Goal: Check status: Check status

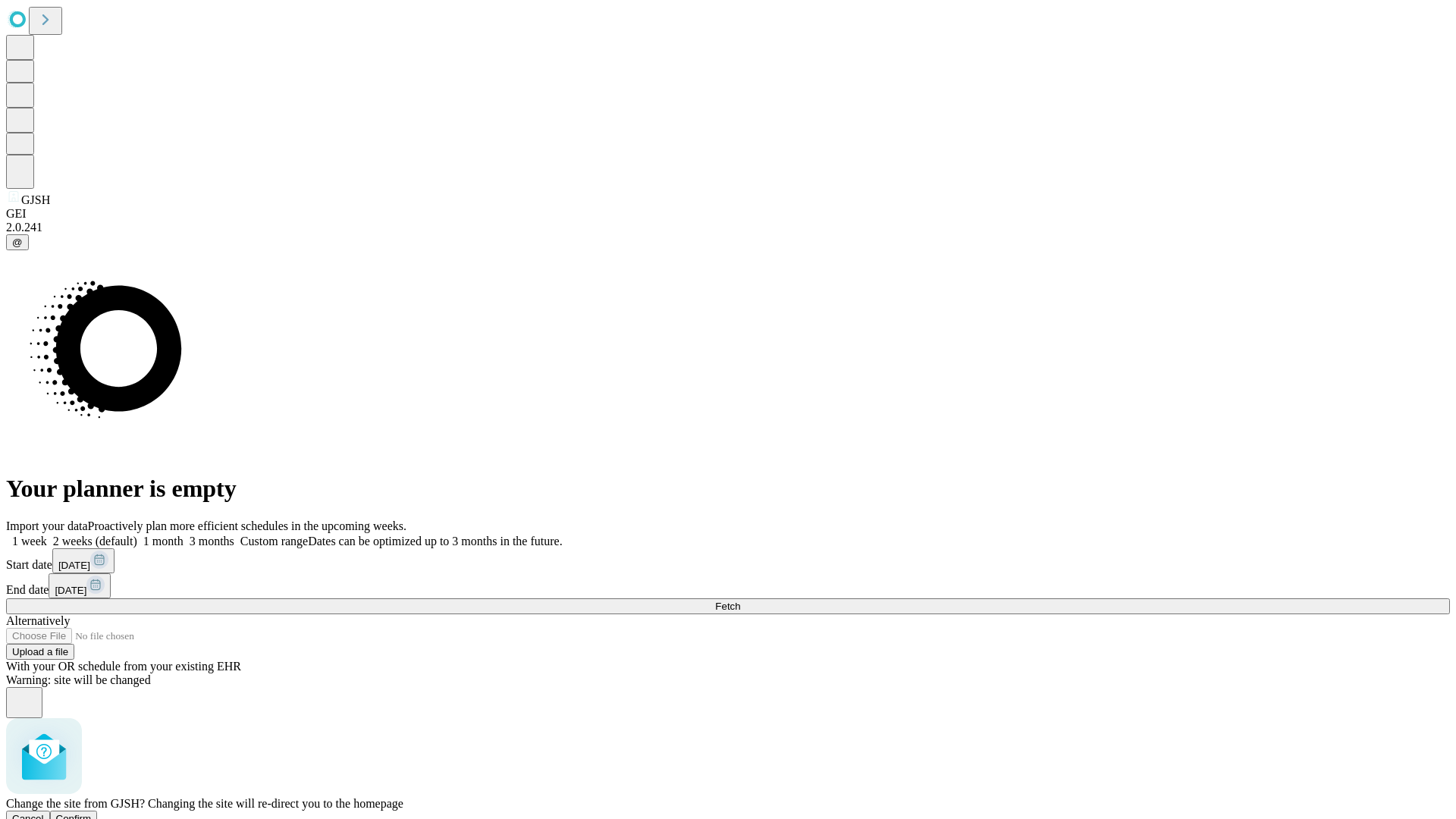
click at [92, 813] on span "Confirm" at bounding box center [74, 818] width 36 height 11
click at [47, 535] on label "1 week" at bounding box center [26, 541] width 41 height 13
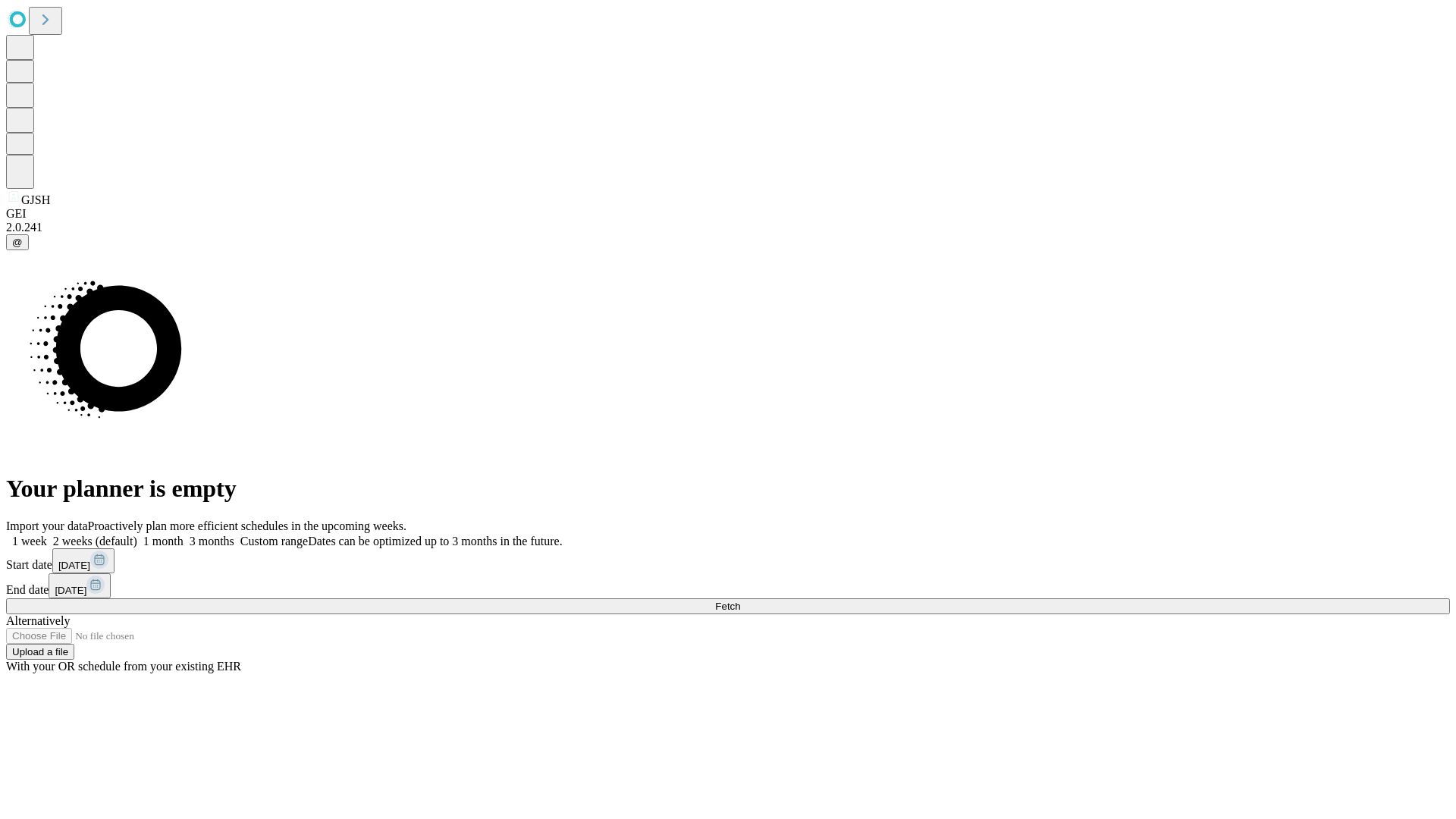
click at [740, 601] on span "Fetch" at bounding box center [727, 606] width 25 height 11
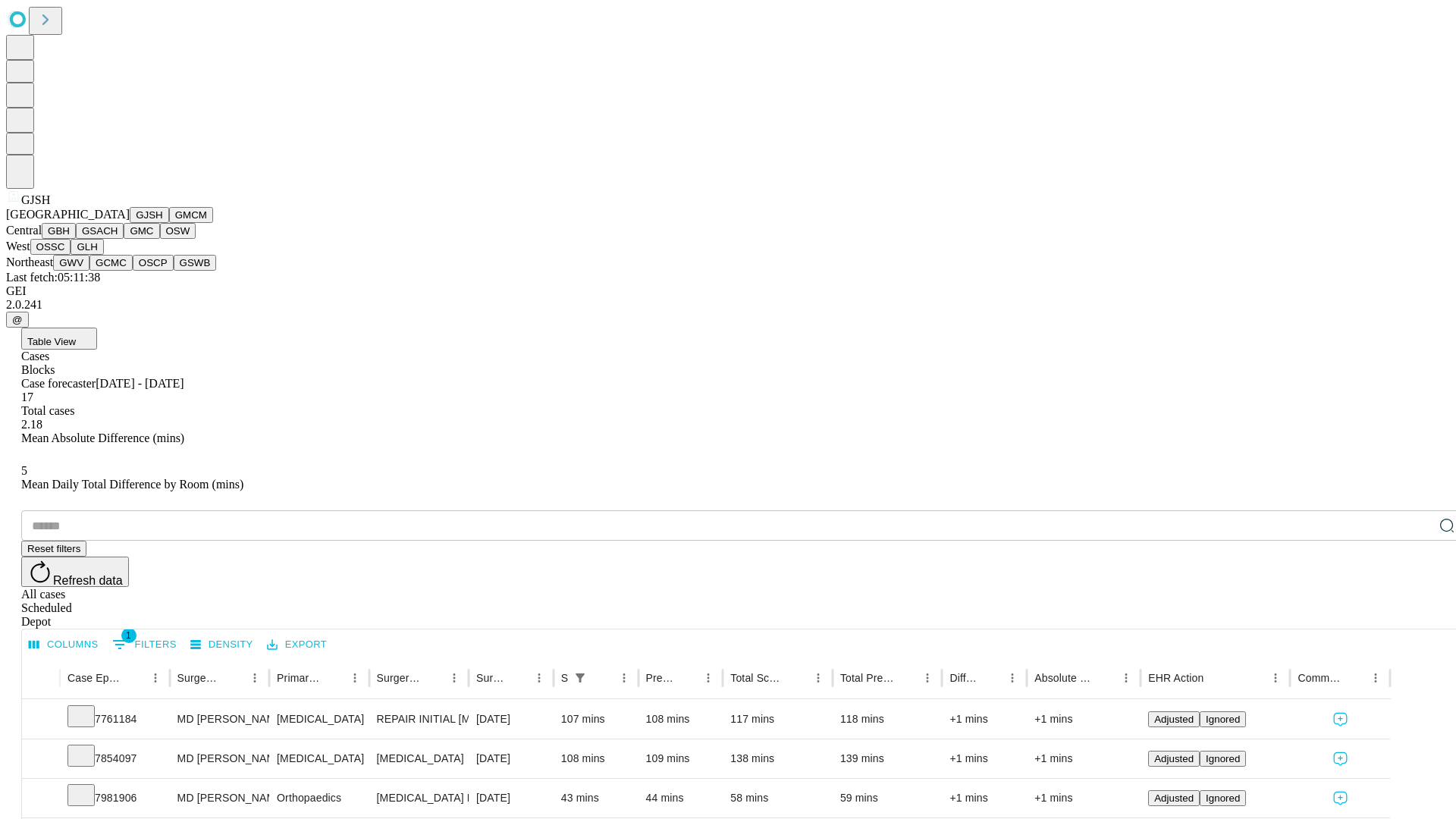
click at [169, 223] on button "GMCM" at bounding box center [191, 215] width 44 height 16
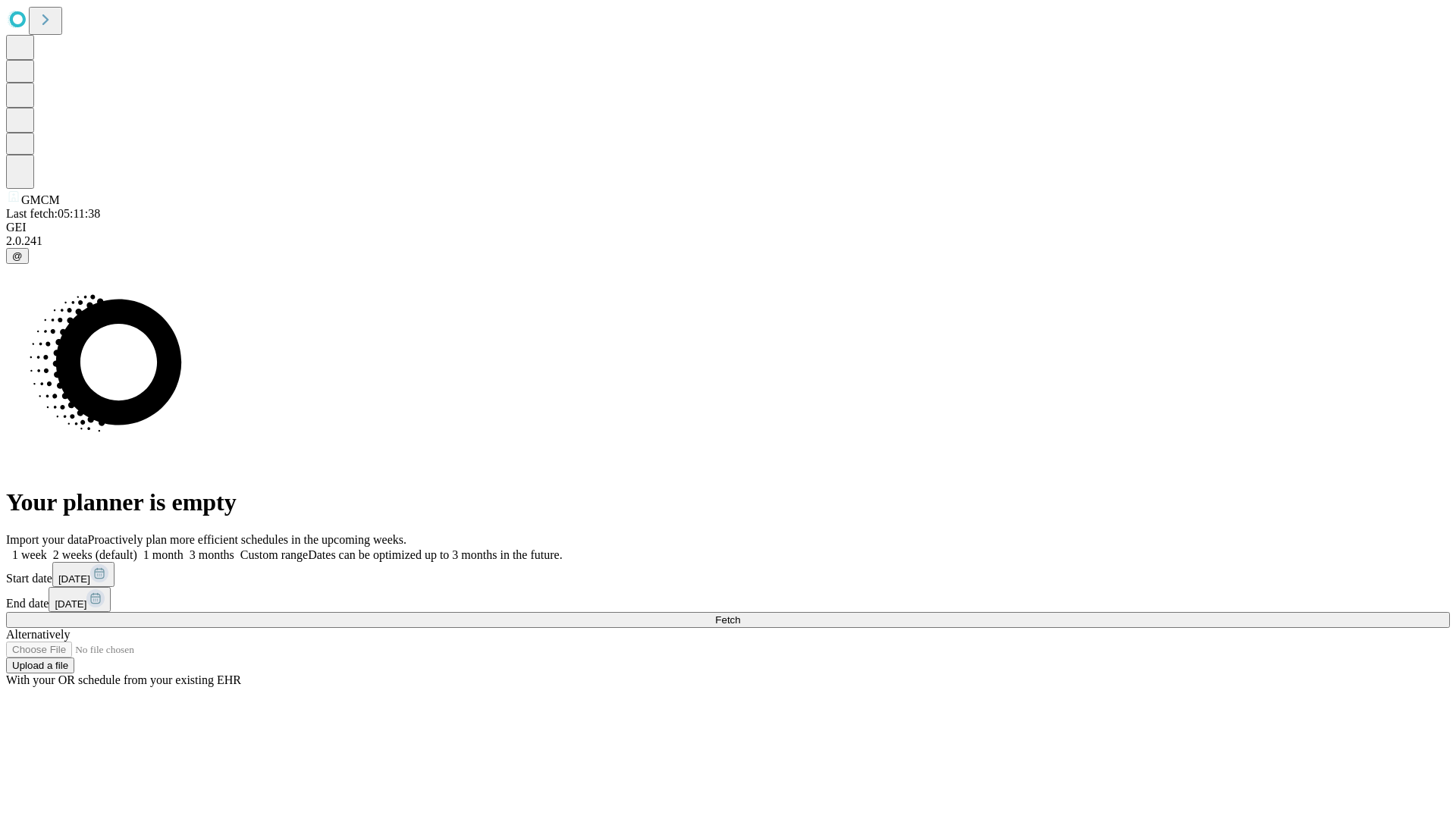
click at [47, 548] on label "1 week" at bounding box center [26, 554] width 41 height 13
click at [740, 614] on span "Fetch" at bounding box center [727, 620] width 25 height 11
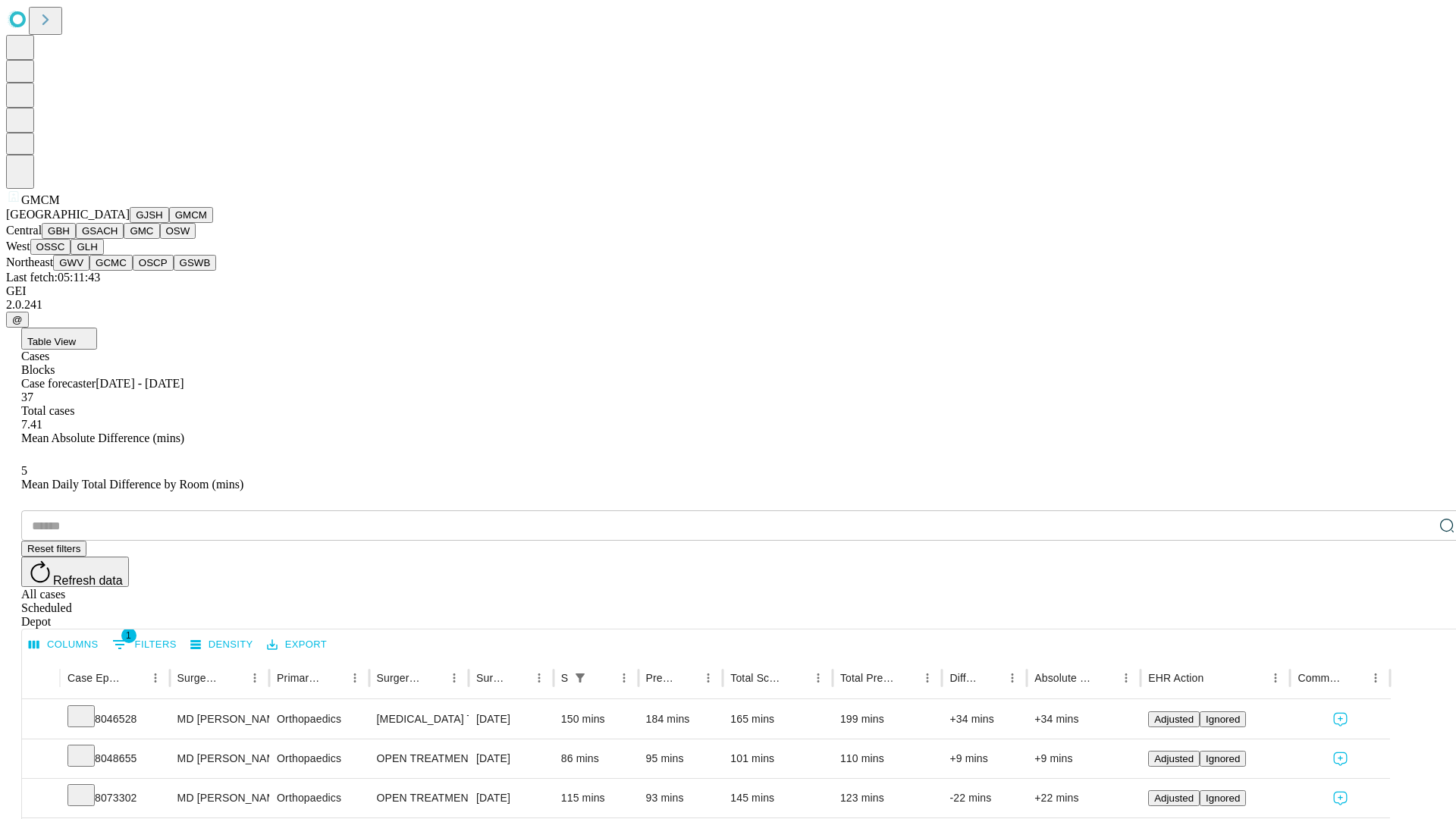
click at [75, 239] on button "GBH" at bounding box center [58, 231] width 34 height 16
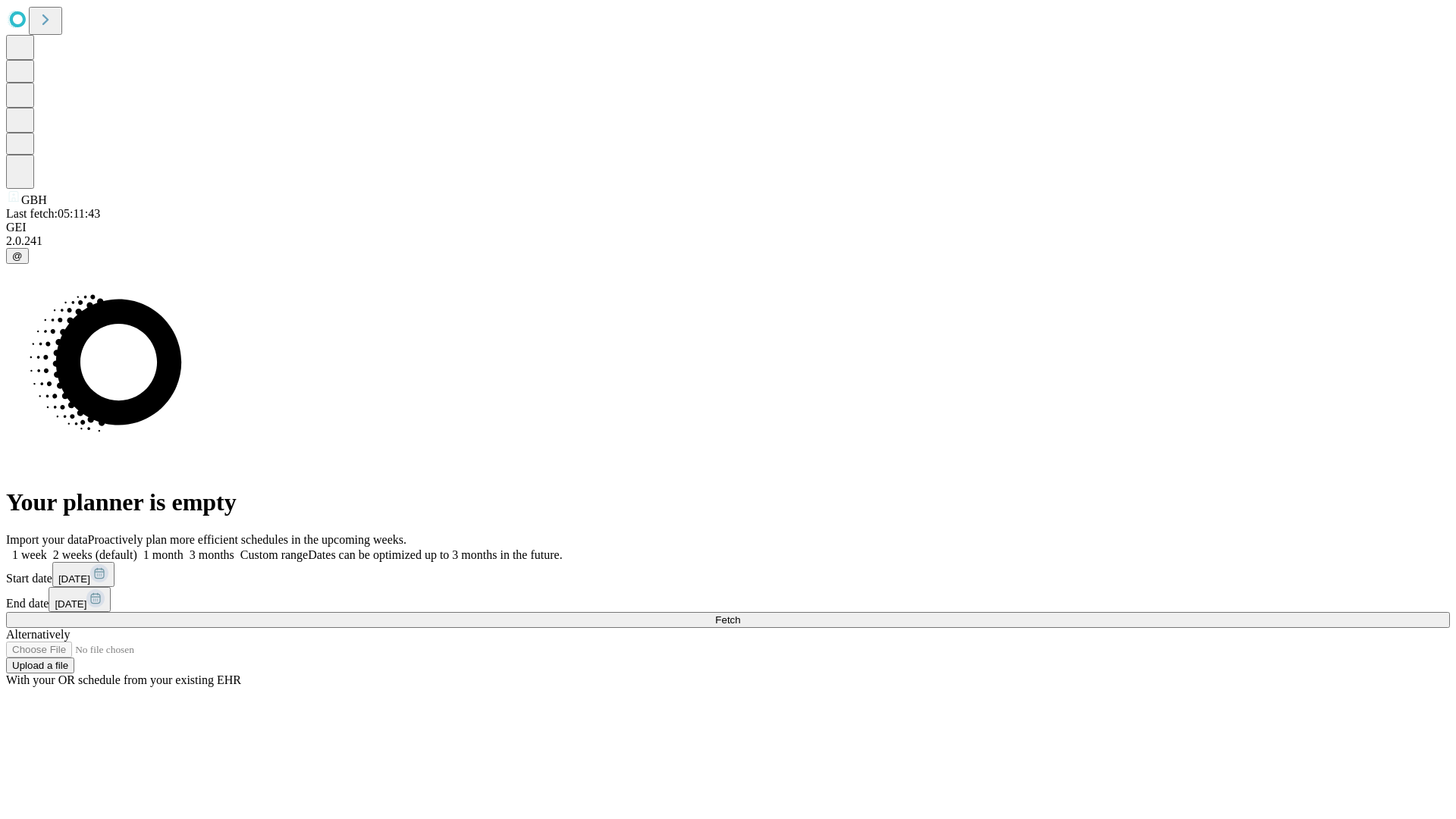
click at [47, 548] on label "1 week" at bounding box center [26, 554] width 41 height 13
click at [740, 614] on span "Fetch" at bounding box center [727, 620] width 25 height 11
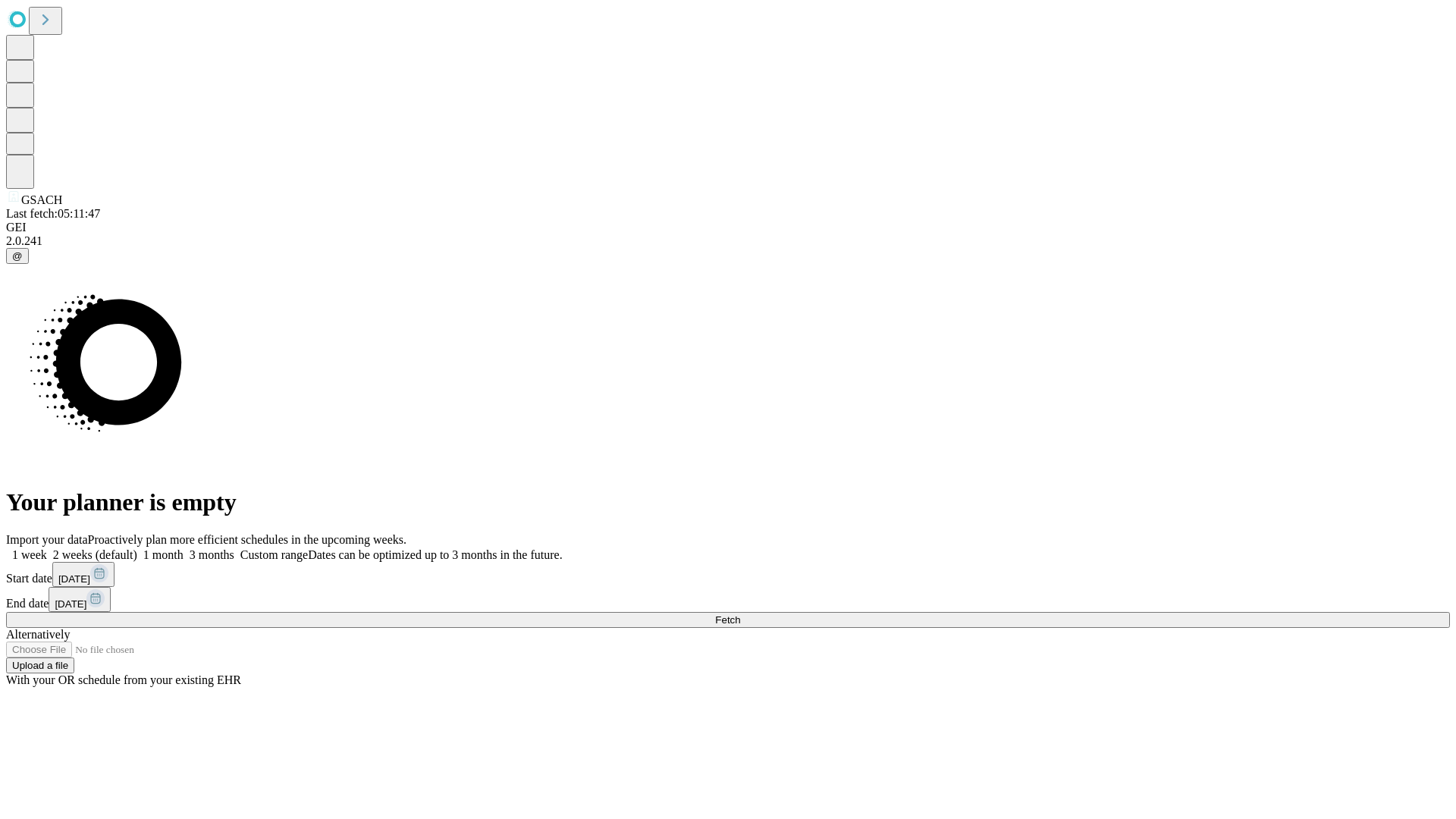
click at [47, 548] on label "1 week" at bounding box center [26, 554] width 41 height 13
click at [740, 614] on span "Fetch" at bounding box center [727, 620] width 25 height 11
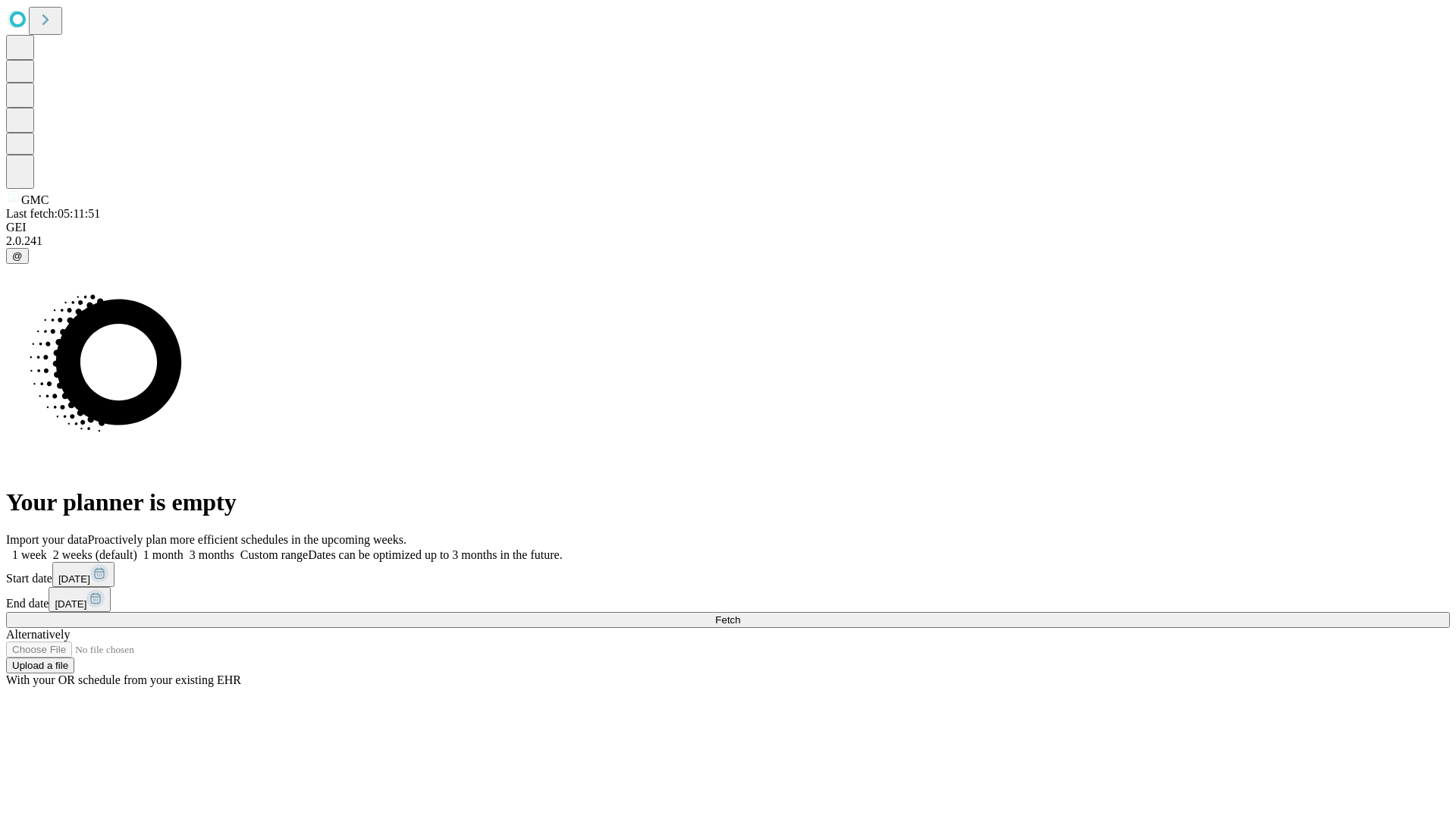
click at [47, 548] on label "1 week" at bounding box center [26, 554] width 41 height 13
click at [740, 614] on span "Fetch" at bounding box center [727, 620] width 25 height 11
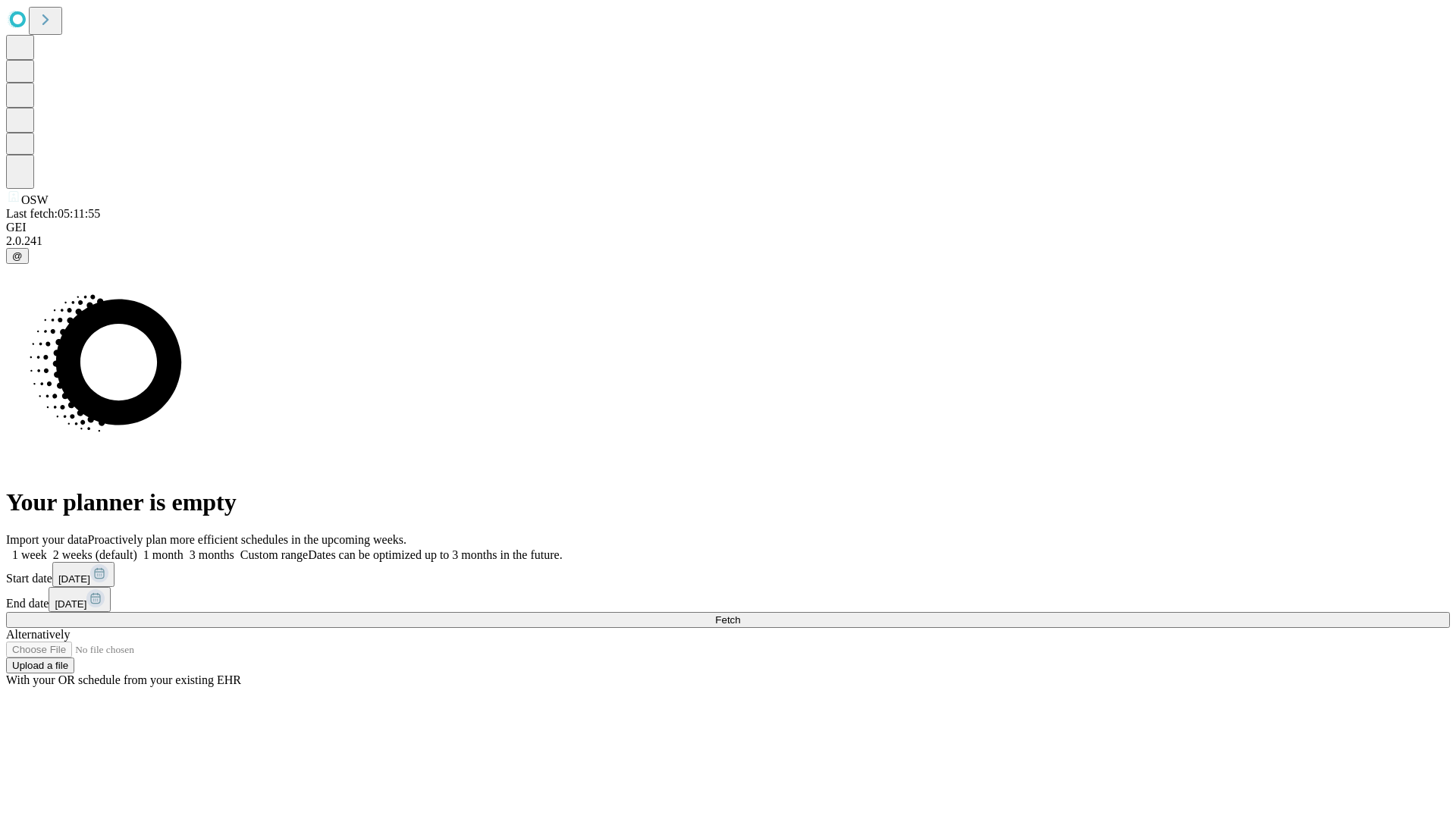
click at [47, 548] on label "1 week" at bounding box center [26, 554] width 41 height 13
click at [740, 614] on span "Fetch" at bounding box center [727, 620] width 25 height 11
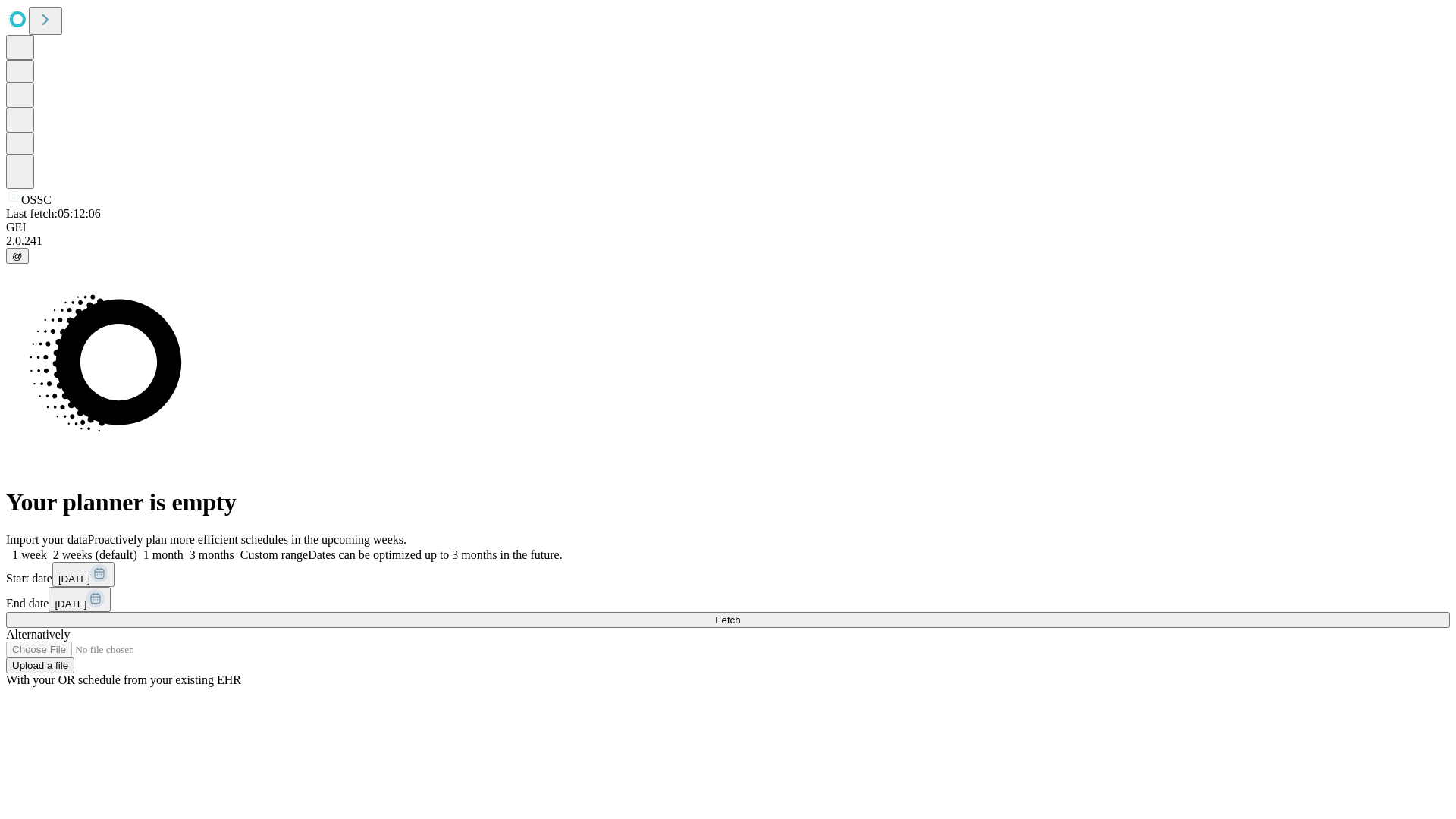
click at [47, 548] on label "1 week" at bounding box center [26, 554] width 41 height 13
click at [740, 614] on span "Fetch" at bounding box center [727, 620] width 25 height 11
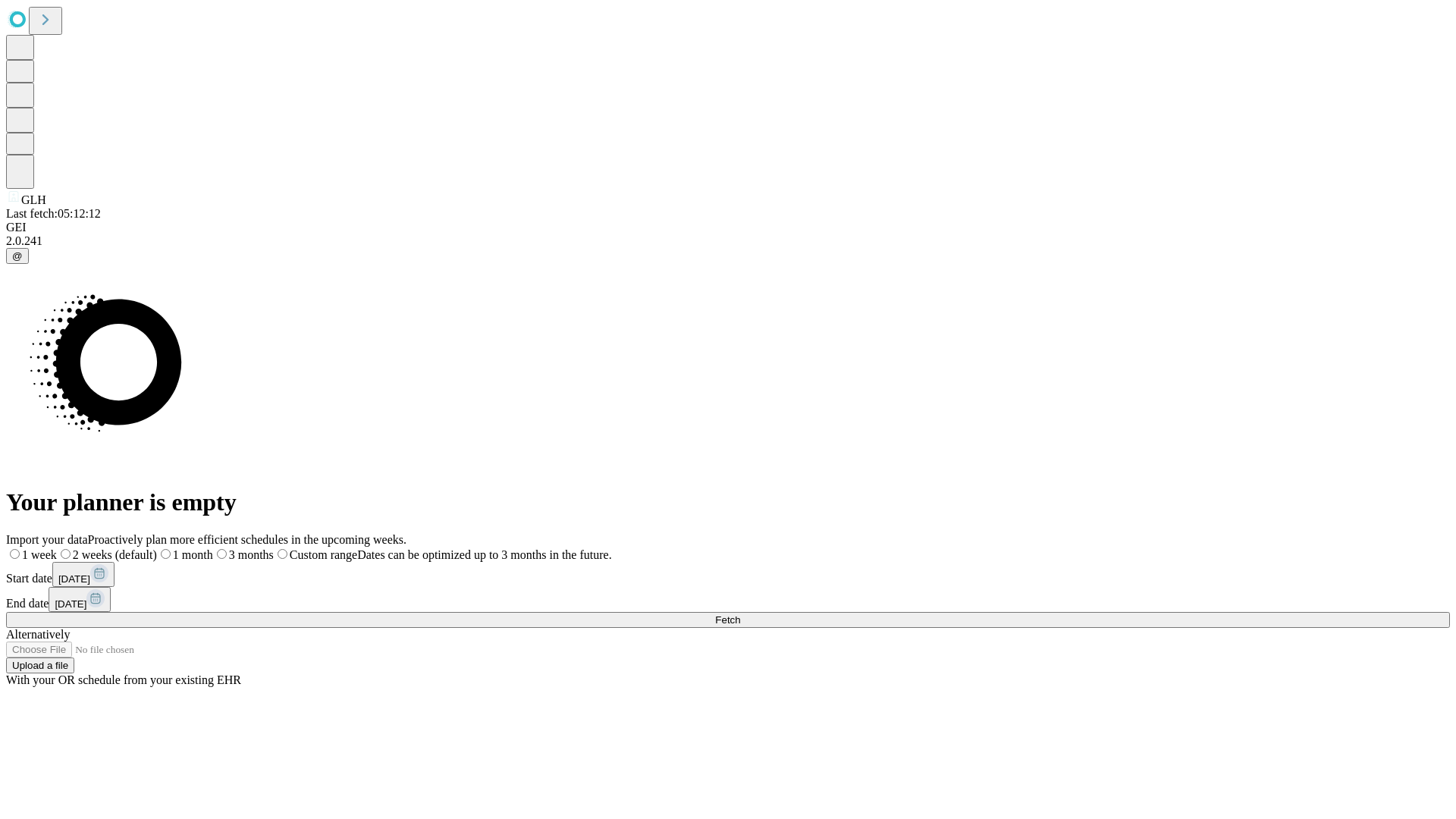
click at [57, 548] on label "1 week" at bounding box center [31, 554] width 51 height 13
click at [740, 614] on span "Fetch" at bounding box center [727, 620] width 25 height 11
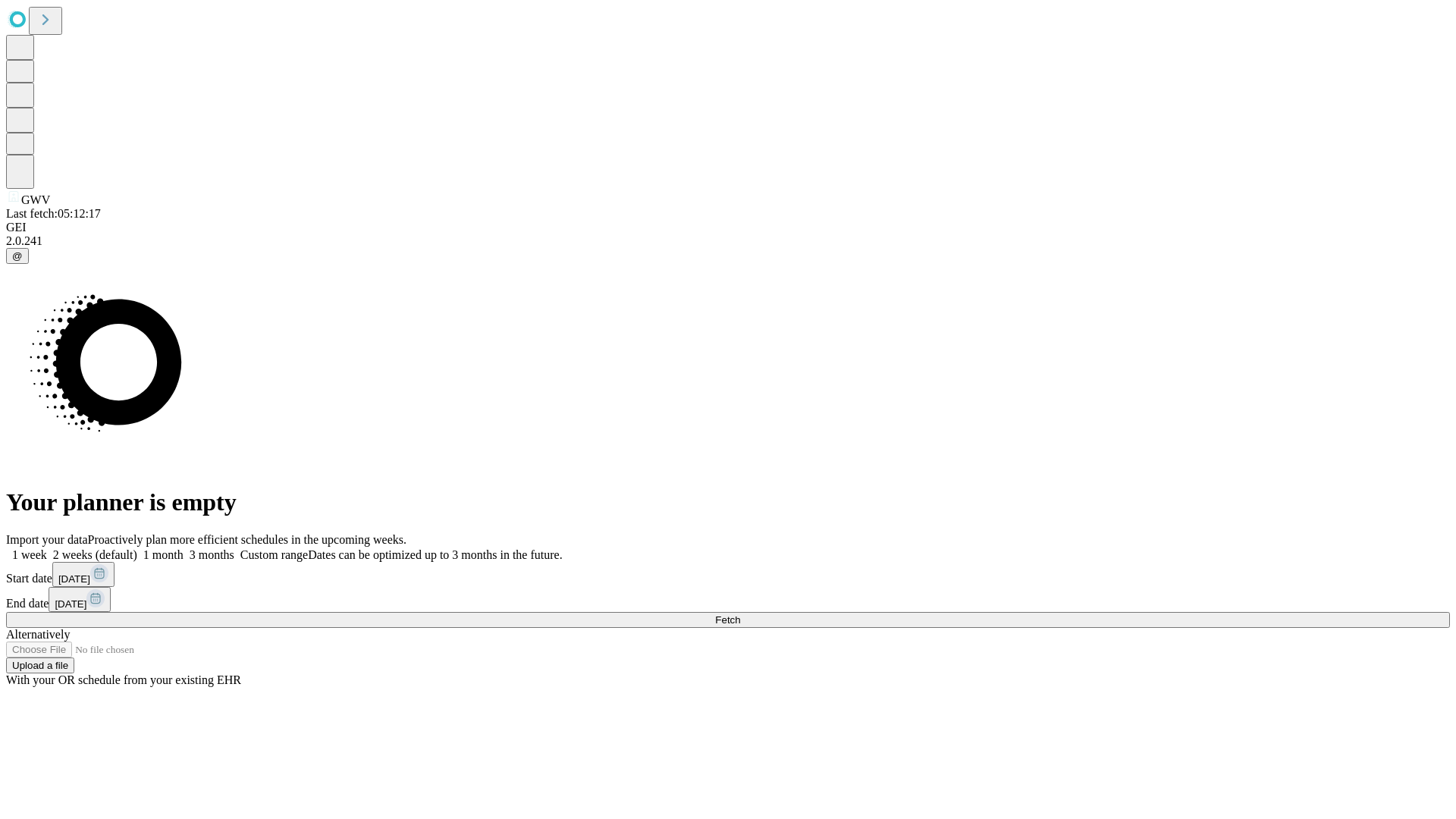
click at [740, 614] on span "Fetch" at bounding box center [727, 620] width 25 height 11
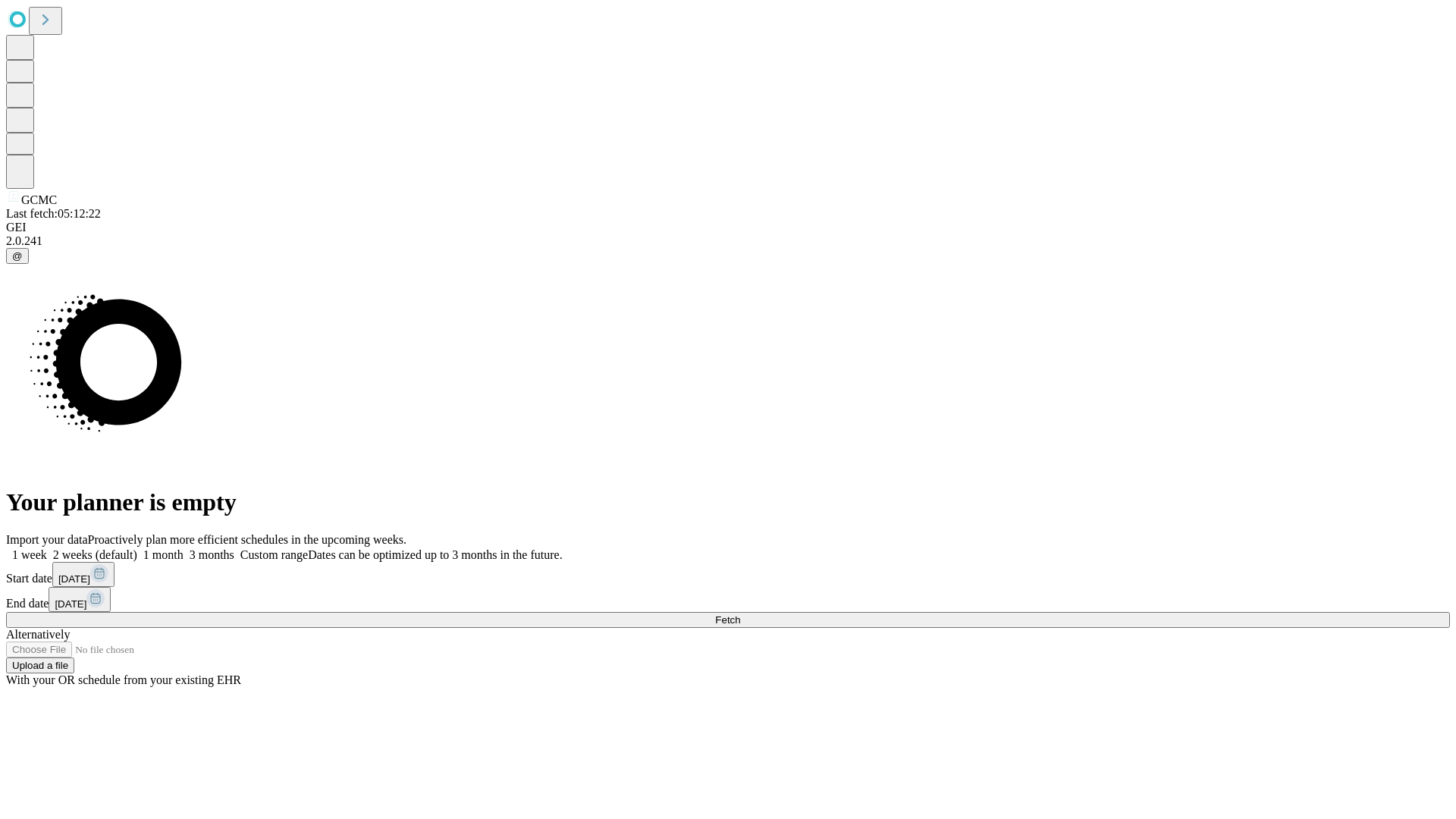
click at [47, 548] on label "1 week" at bounding box center [26, 554] width 41 height 13
click at [740, 614] on span "Fetch" at bounding box center [727, 620] width 25 height 11
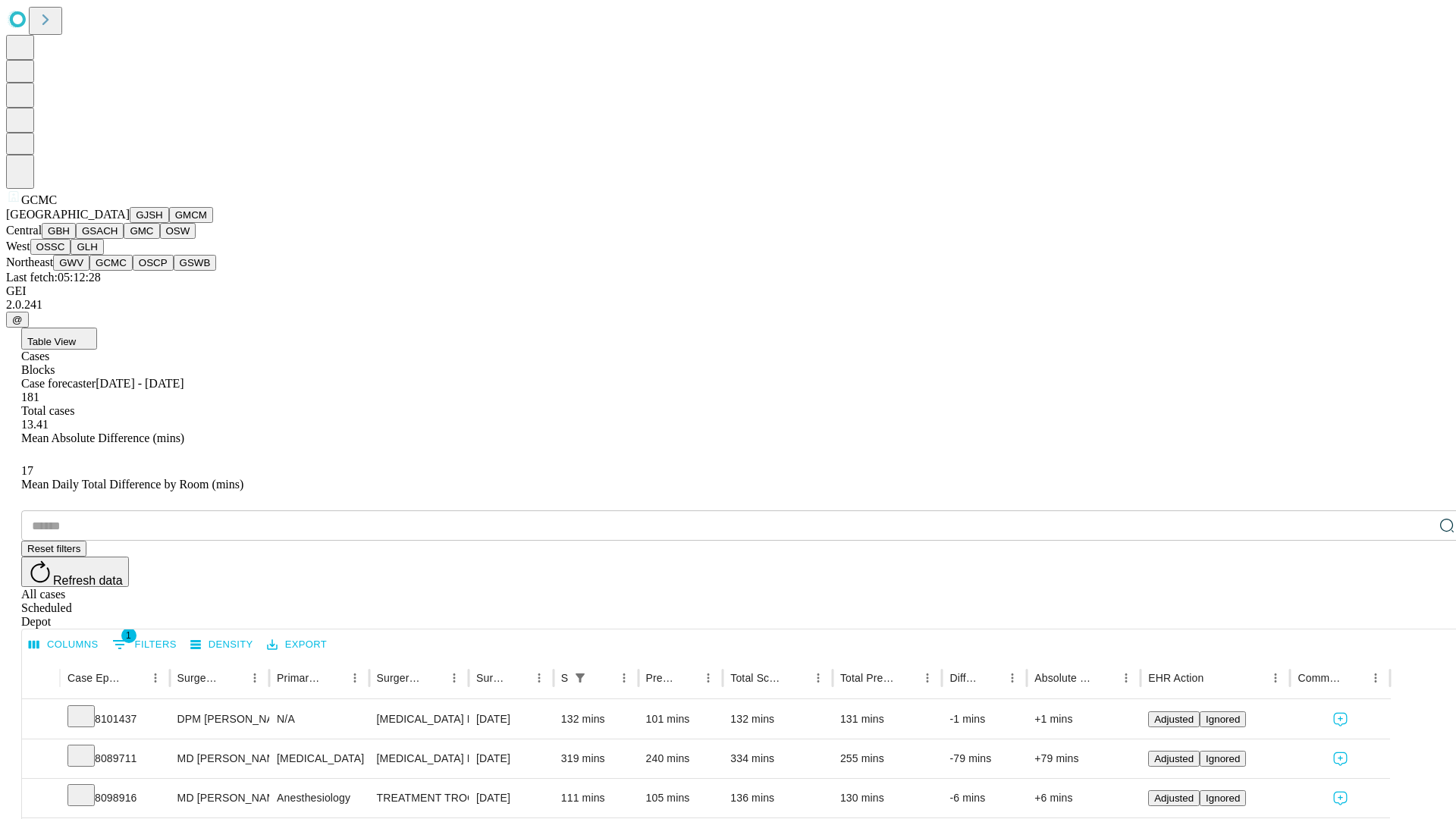
click at [132, 271] on button "OSCP" at bounding box center [153, 263] width 41 height 16
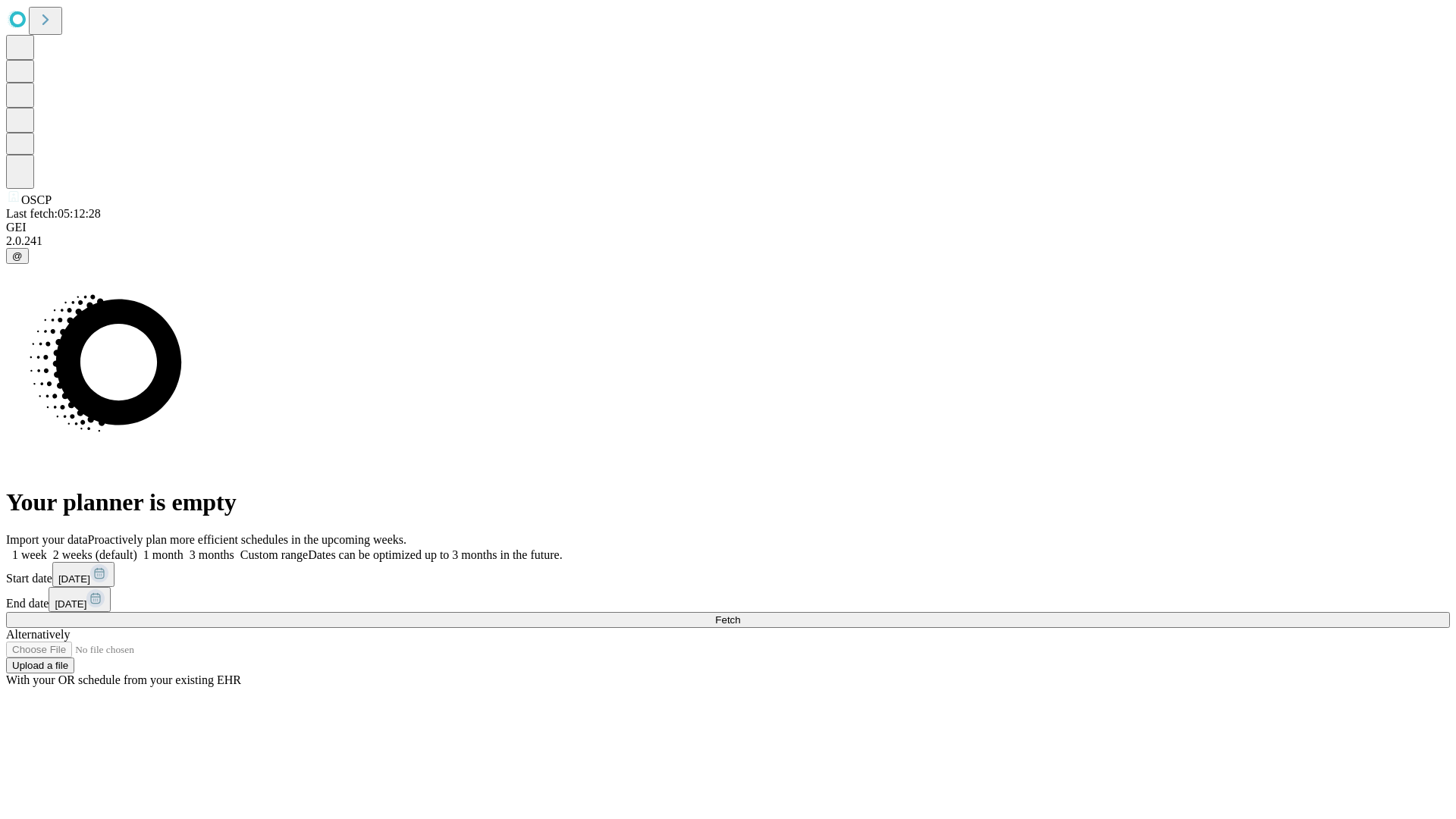
click at [740, 614] on span "Fetch" at bounding box center [727, 620] width 25 height 11
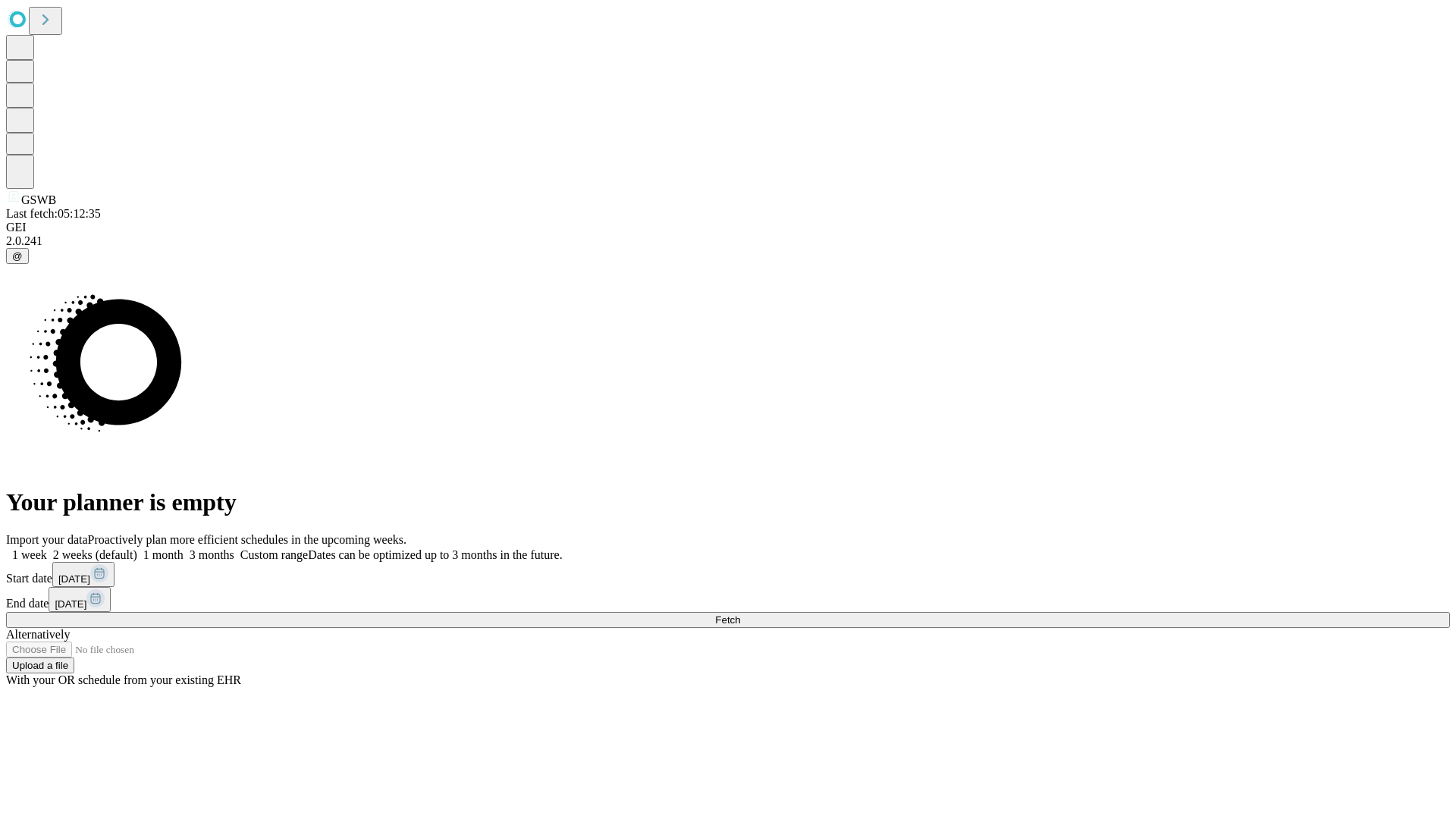
click at [47, 548] on label "1 week" at bounding box center [26, 554] width 41 height 13
click at [740, 614] on span "Fetch" at bounding box center [727, 620] width 25 height 11
